Goal: Navigation & Orientation: Find specific page/section

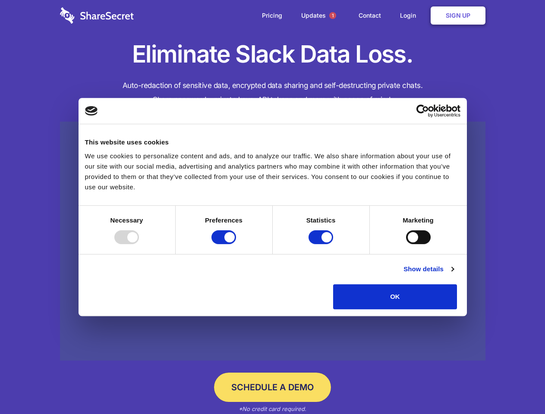
click at [139, 244] on div at bounding box center [126, 237] width 25 height 14
click at [236, 244] on input "Preferences" at bounding box center [223, 237] width 25 height 14
checkbox input "false"
click at [322, 244] on input "Statistics" at bounding box center [320, 237] width 25 height 14
checkbox input "false"
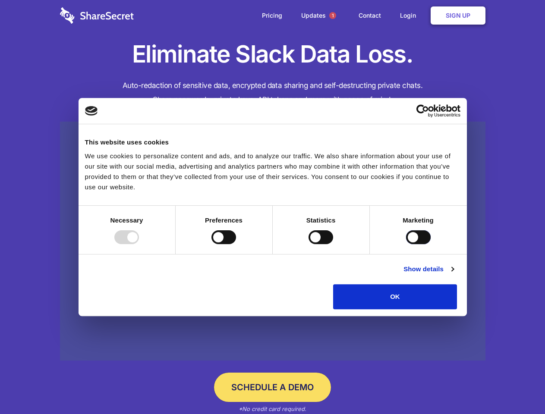
click at [406, 244] on input "Marketing" at bounding box center [418, 237] width 25 height 14
checkbox input "true"
click at [453, 274] on link "Show details" at bounding box center [428, 269] width 50 height 10
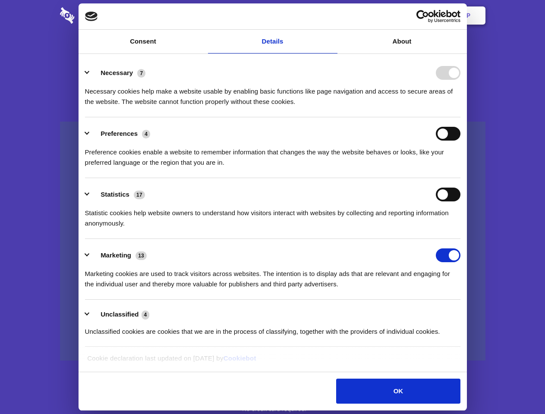
click at [464, 312] on div "Details Necessary 7 Necessary cookies help make a website usable by enabling ba…" at bounding box center [272, 213] width 383 height 313
click at [332, 16] on span "1" at bounding box center [332, 15] width 7 height 7
